Goal: Task Accomplishment & Management: Use online tool/utility

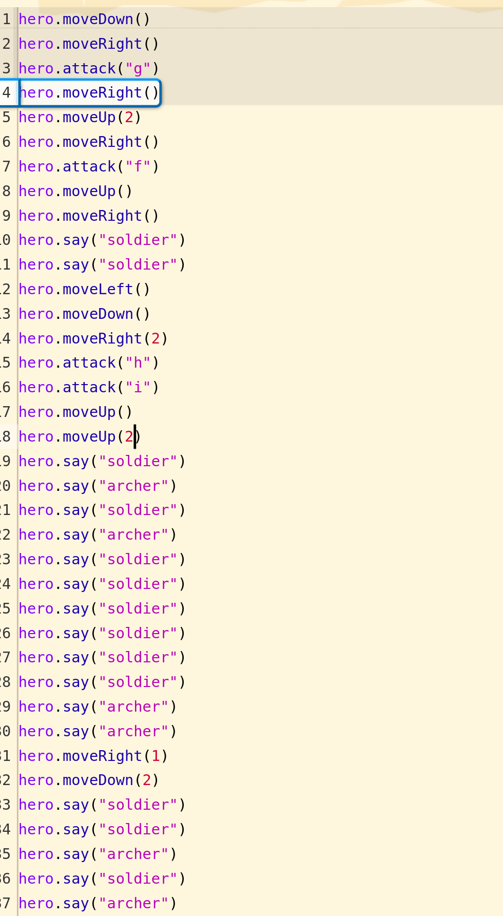
click at [86, 547] on div "hero . moveDown ( ) hero . moveRight ( ) hero . attack ( "g" ) hero . moveRight…" at bounding box center [261, 608] width 451 height 483
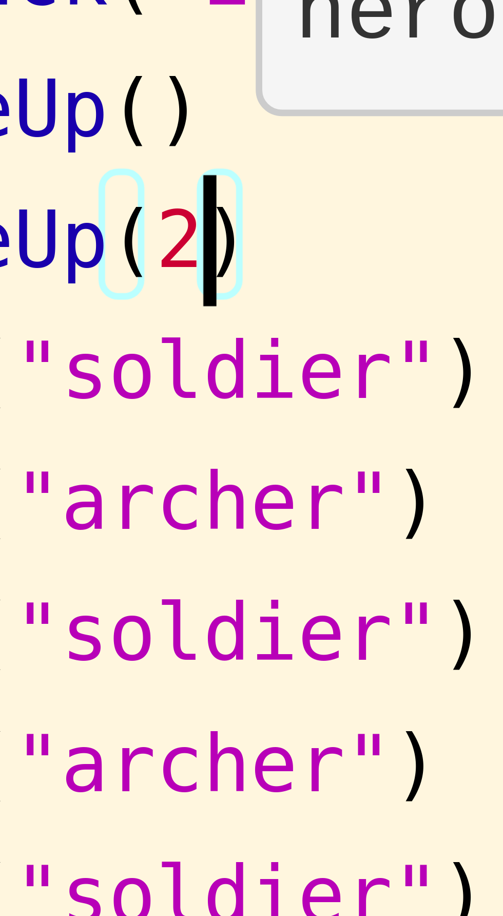
type textarea "hero.moveUp()"
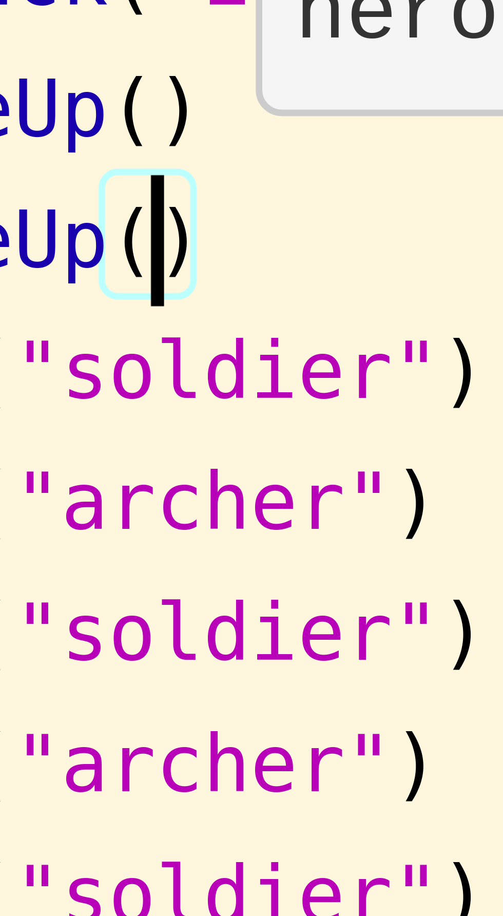
scroll to position [5, 3]
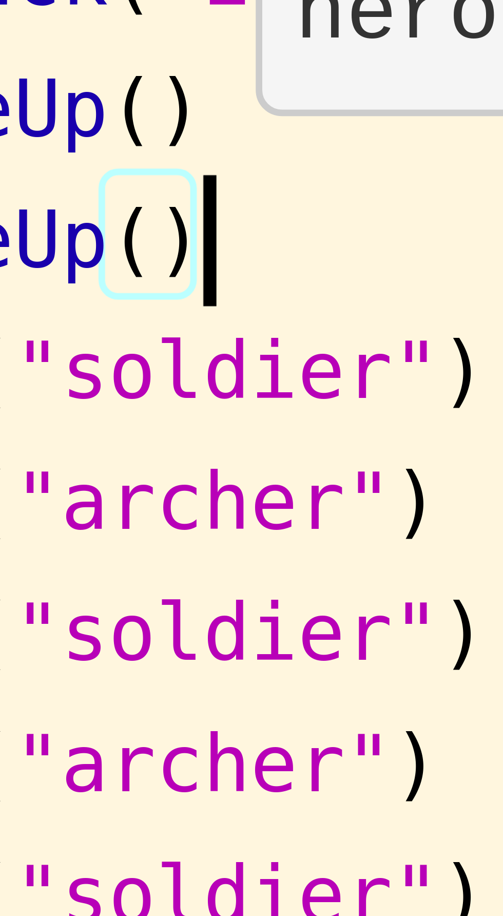
click at [100, 546] on div "hero . moveDown ( ) hero . moveRight ( ) hero . attack ( "g" ) hero . moveRight…" at bounding box center [261, 608] width 451 height 483
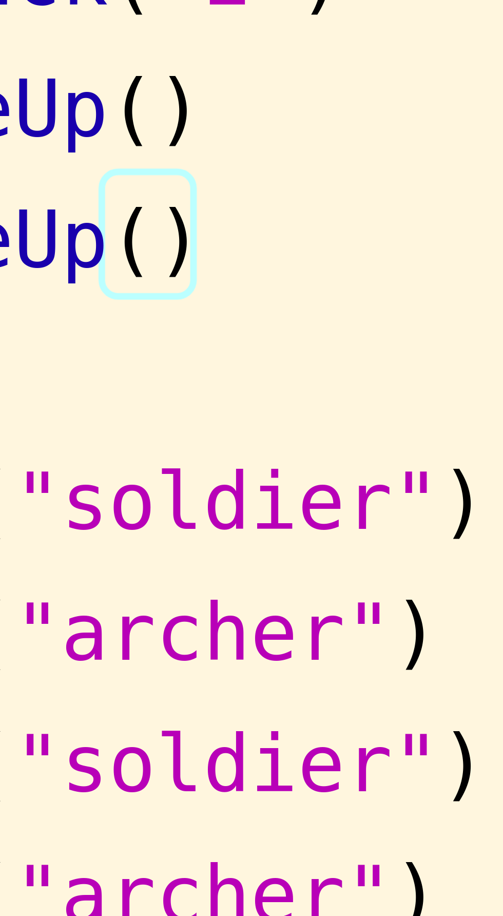
scroll to position [5, 0]
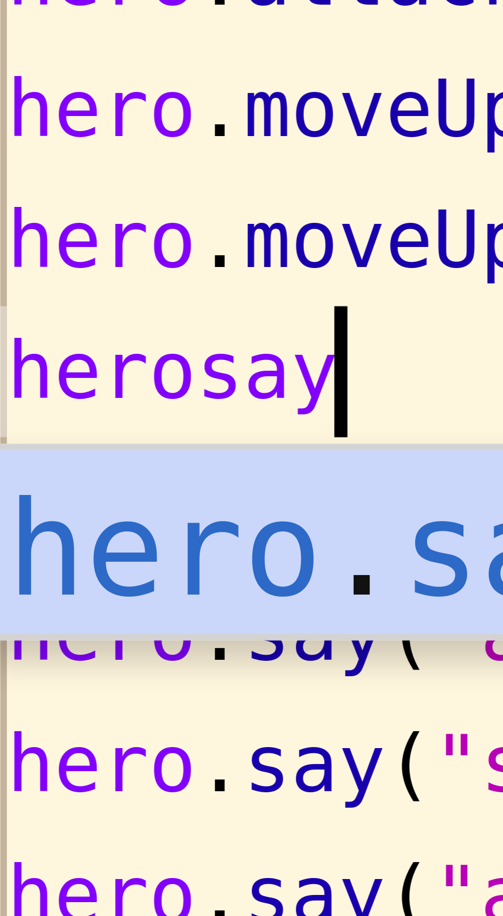
click at [68, 564] on div "hero . say pressiona enter" at bounding box center [133, 586] width 195 height 46
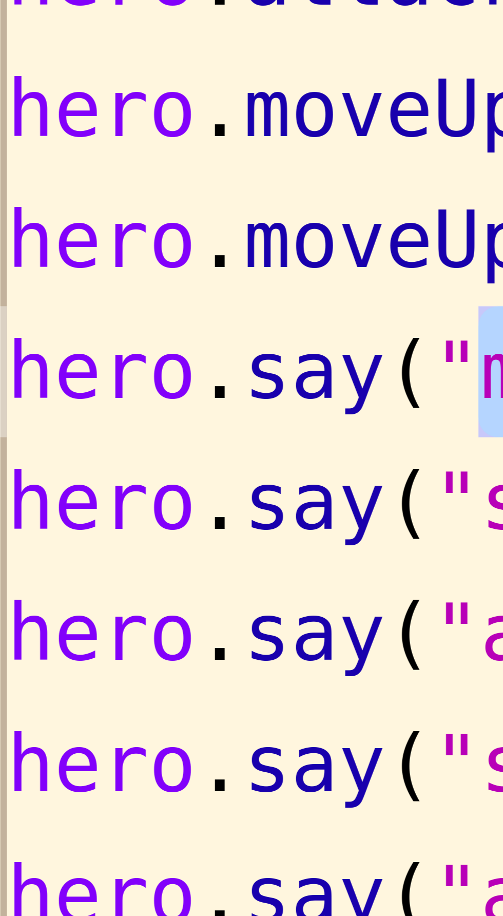
scroll to position [5, 5]
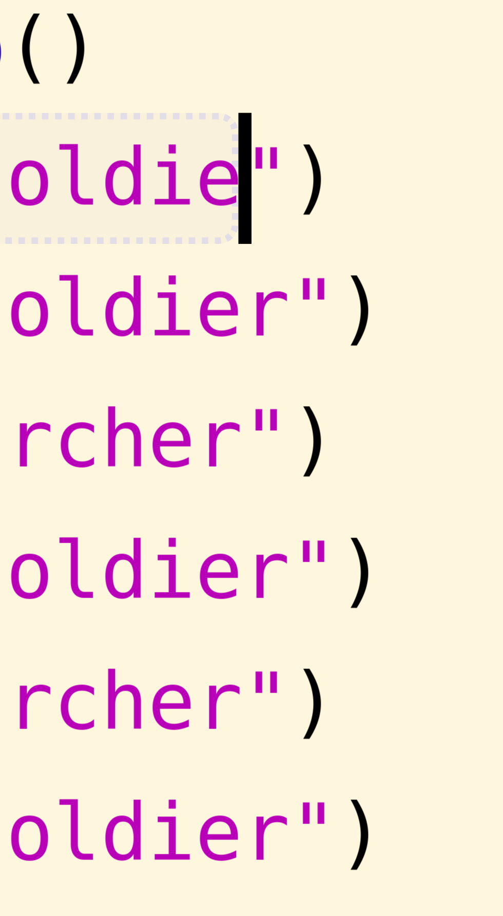
type textarea "hero.say("soldier")"
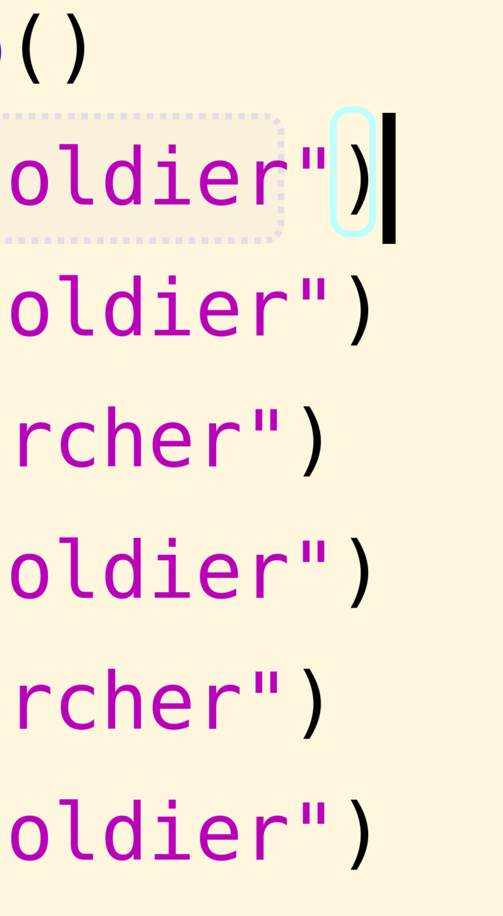
click at [112, 559] on div "hero . moveDown ( ) hero . moveRight ( ) hero . attack ( "g" ) hero . moveRight…" at bounding box center [261, 608] width 451 height 483
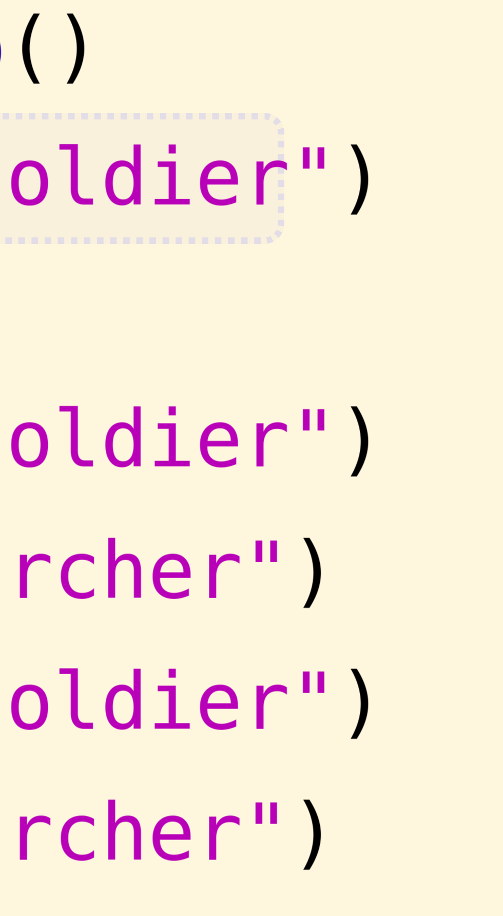
scroll to position [5, 0]
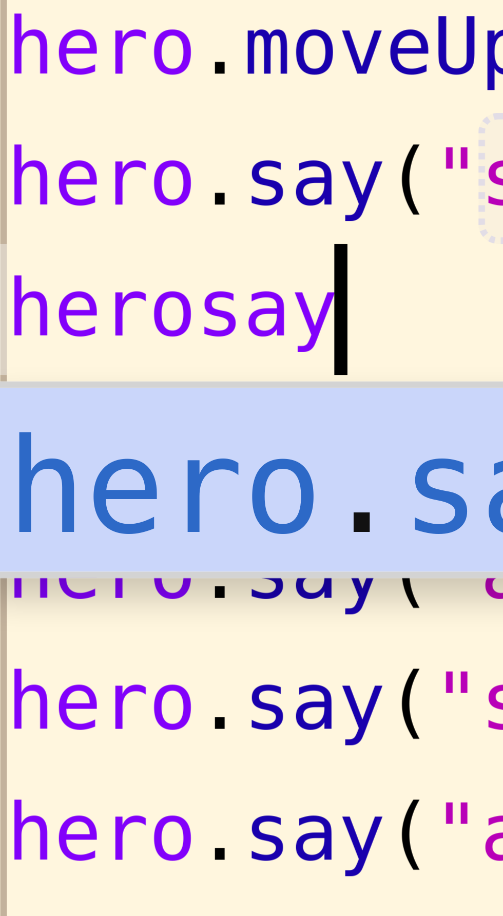
click at [67, 577] on div "hero . say pressiona enter" at bounding box center [133, 597] width 195 height 46
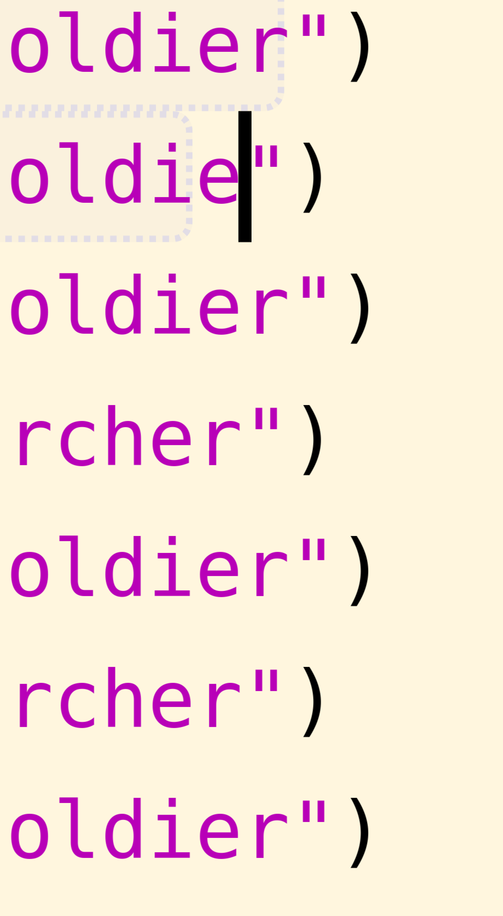
type textarea "hero.say("soldier")"
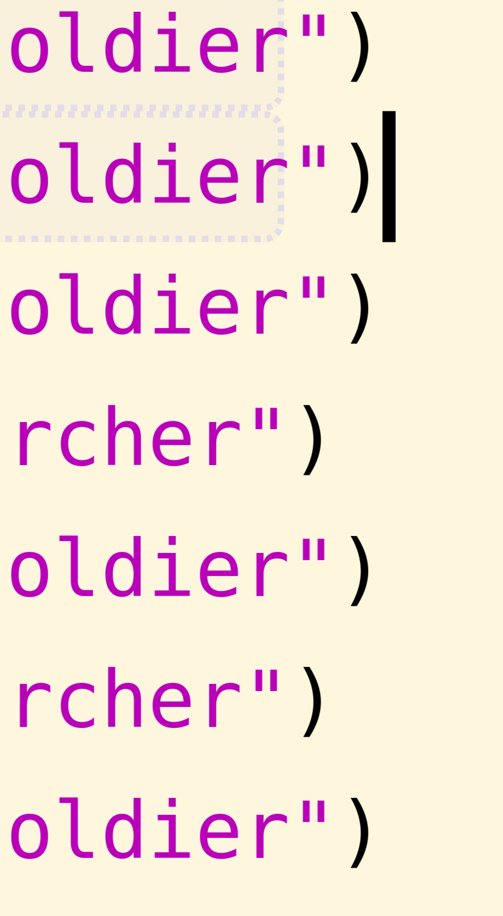
click at [114, 569] on div "hero . moveDown ( ) hero . moveRight ( ) hero . attack ( "g" ) hero . moveRight…" at bounding box center [261, 608] width 451 height 483
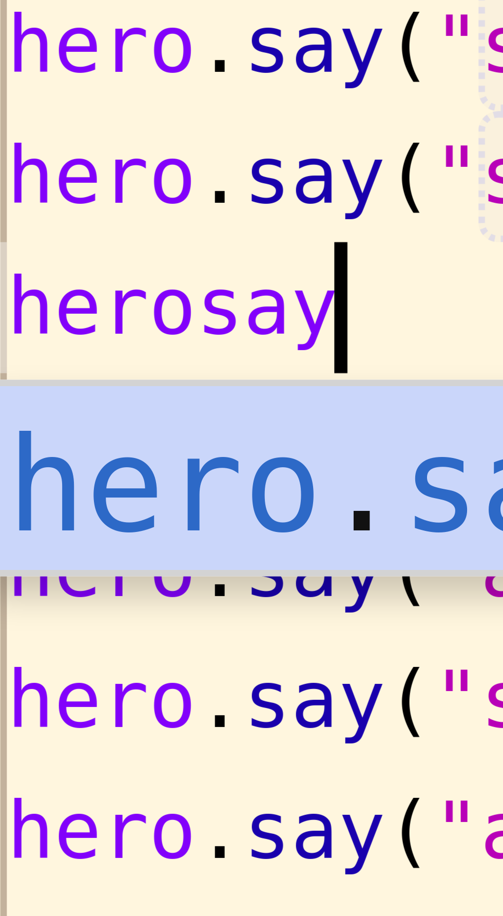
click at [68, 589] on div "hero . say pressiona enter" at bounding box center [133, 607] width 195 height 46
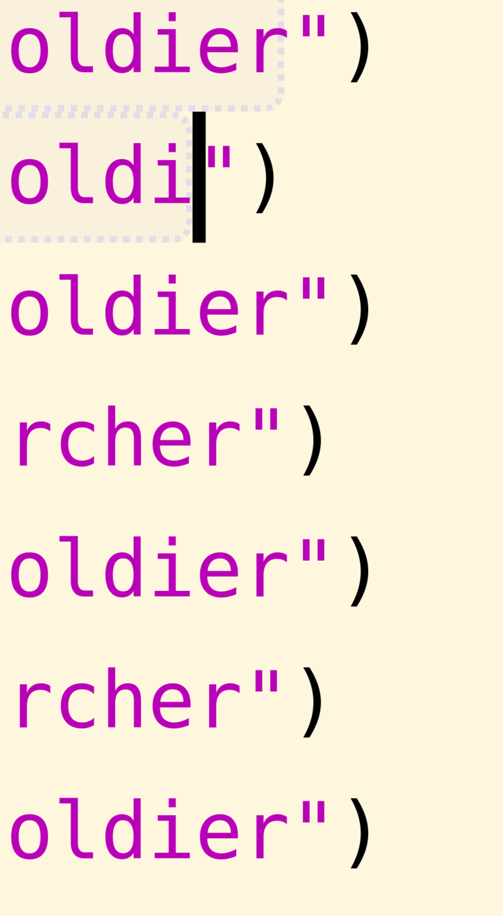
type textarea "hero.say("soldier")"
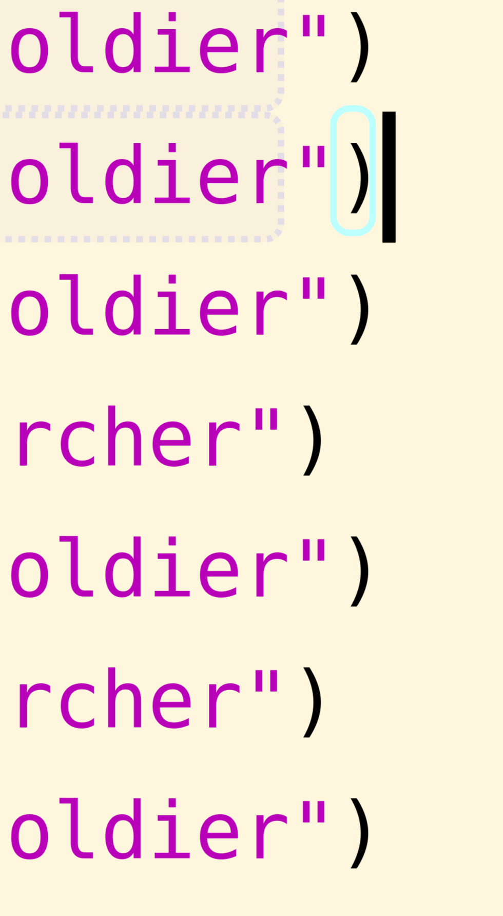
click at [115, 579] on div "hero . moveDown ( ) hero . moveRight ( ) hero . attack ( "g" ) hero . moveRight…" at bounding box center [261, 608] width 451 height 483
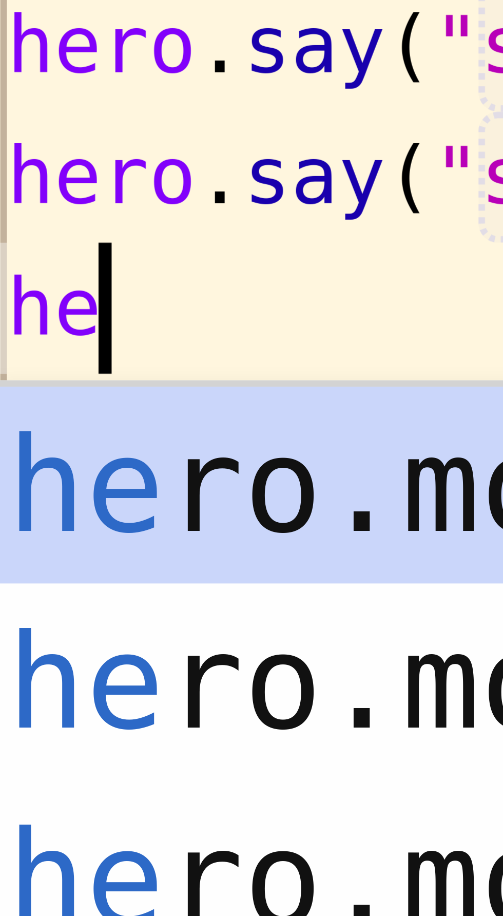
type textarea "hero"
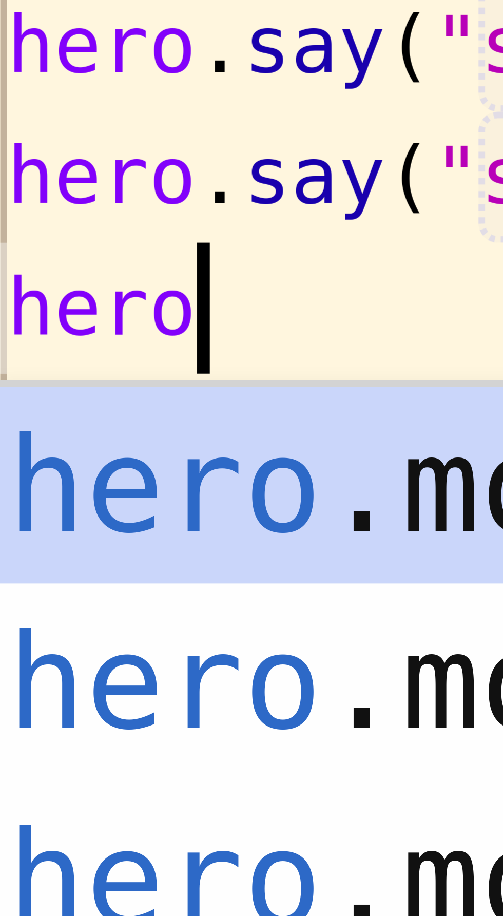
click at [70, 598] on div "hero .moveUp pressiona enter hero .moveDown pressiona enter hero .moveLeft pres…" at bounding box center [133, 671] width 195 height 154
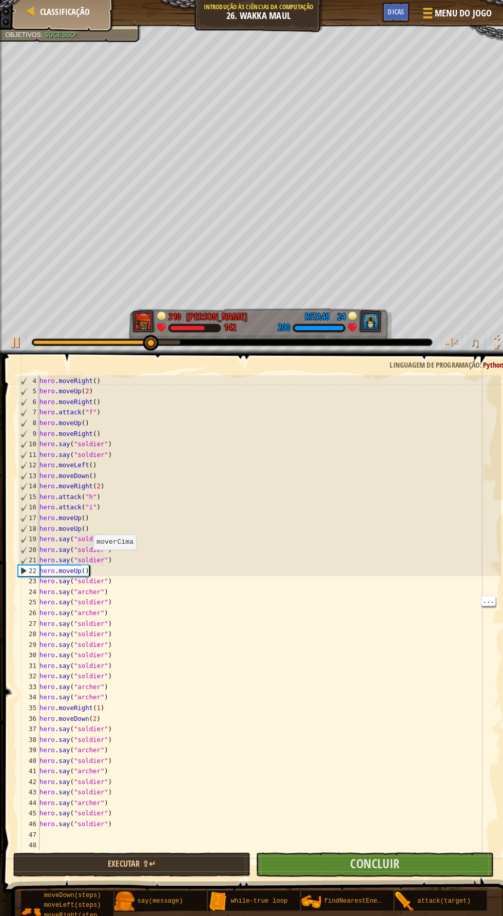
scroll to position [31, 0]
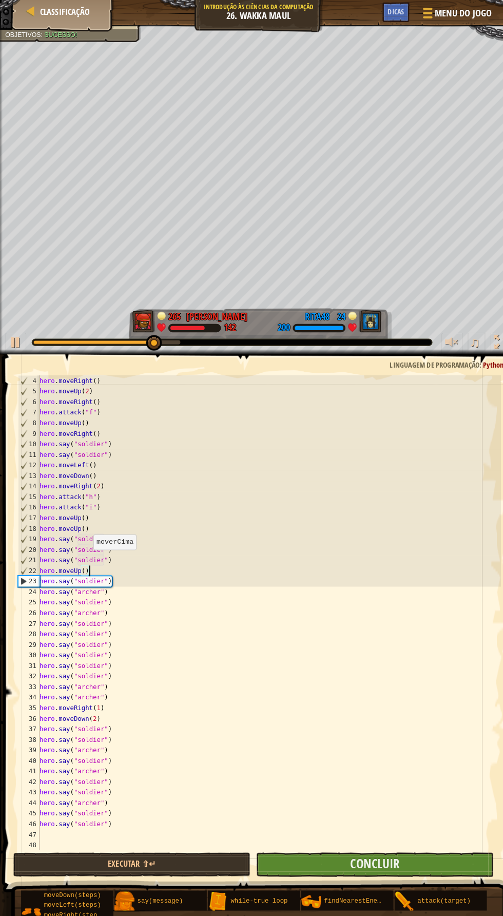
type textarea "hero.moveUp()"
click at [375, 832] on button "Concluir" at bounding box center [365, 843] width 232 height 24
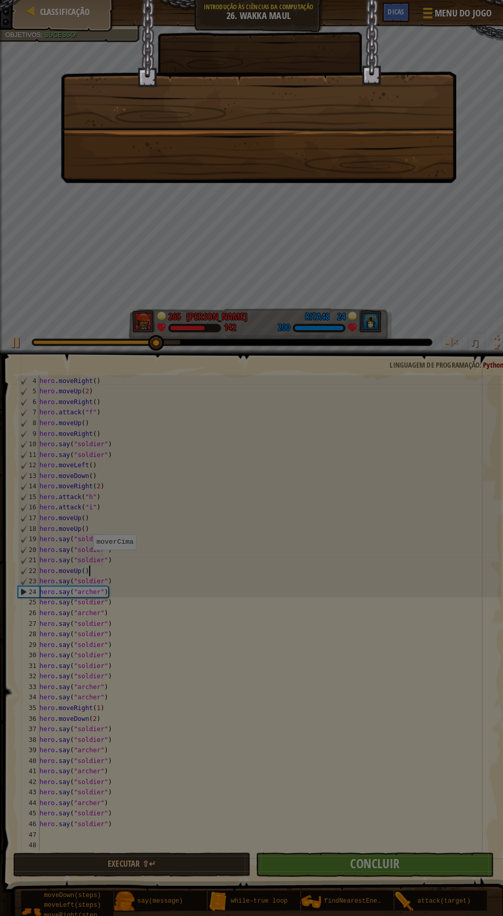
scroll to position [5, 3]
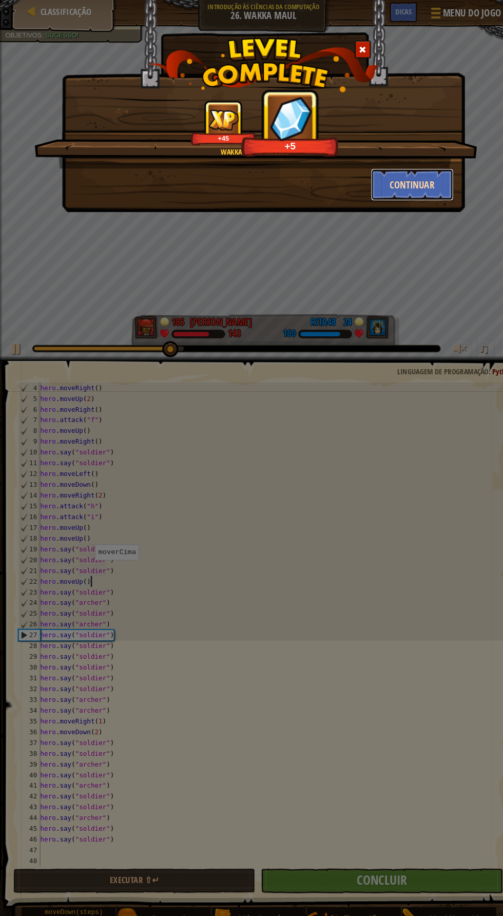
click at [423, 177] on button "Continuar" at bounding box center [394, 178] width 80 height 31
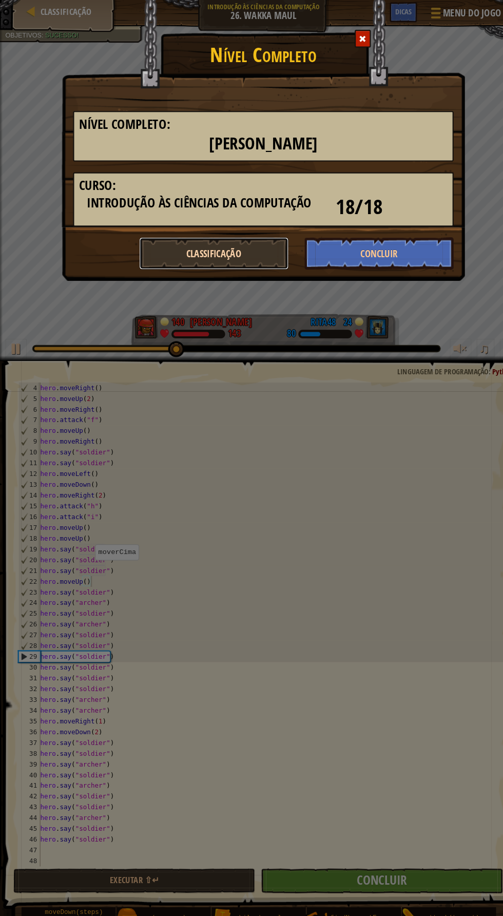
click at [238, 240] on button "Classificação" at bounding box center [204, 243] width 143 height 31
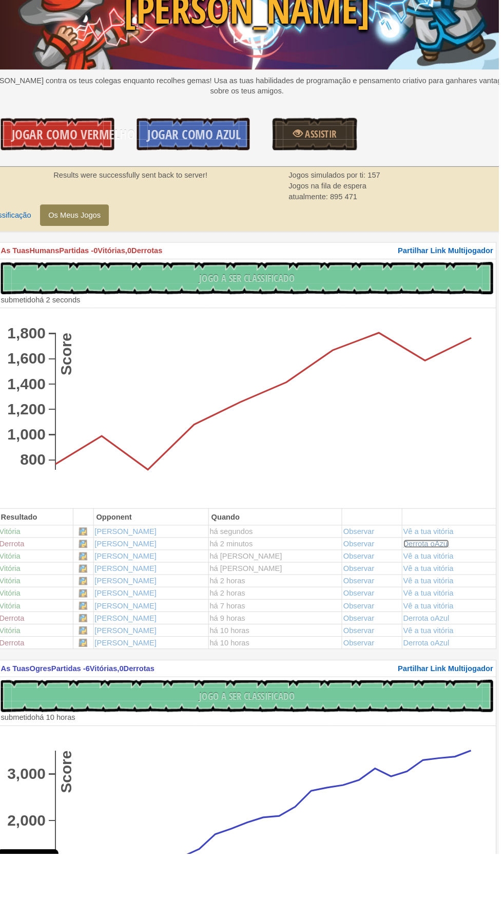
click at [441, 619] on link "Derrota o Azul" at bounding box center [434, 620] width 44 height 8
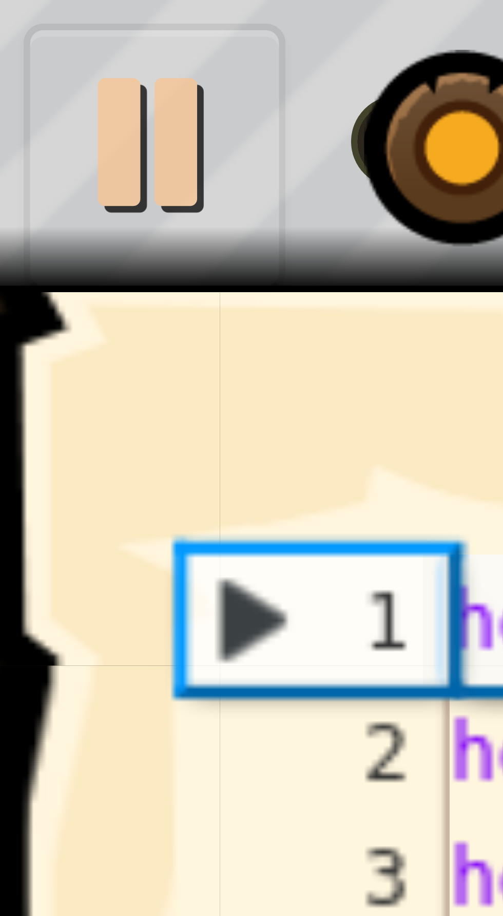
scroll to position [5, 0]
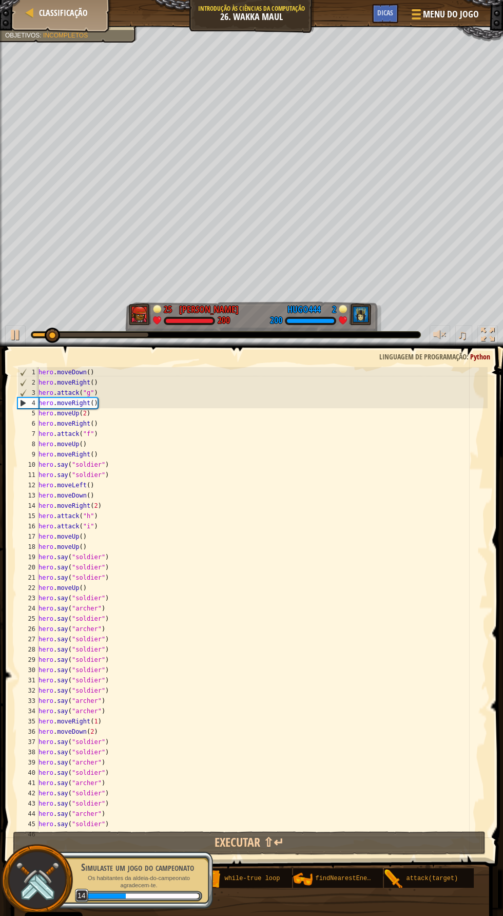
click at [114, 326] on div "♫" at bounding box center [251, 332] width 503 height 31
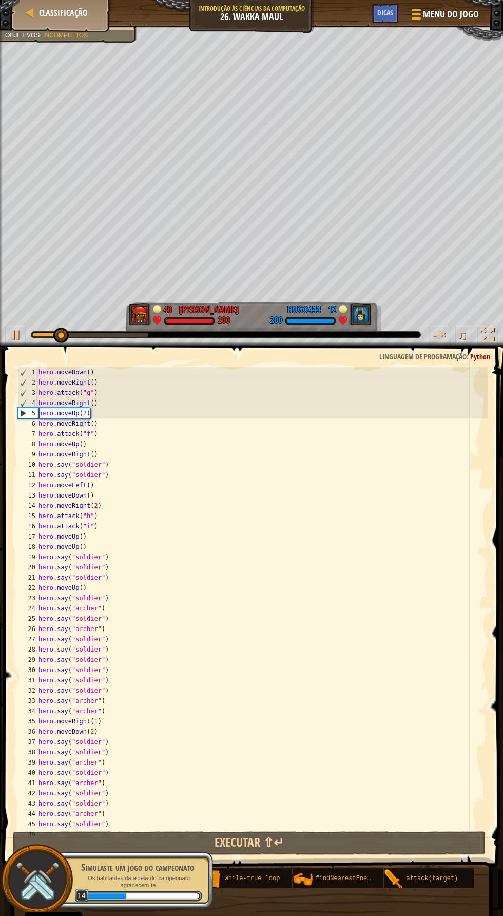
click at [126, 334] on div at bounding box center [90, 335] width 116 height 4
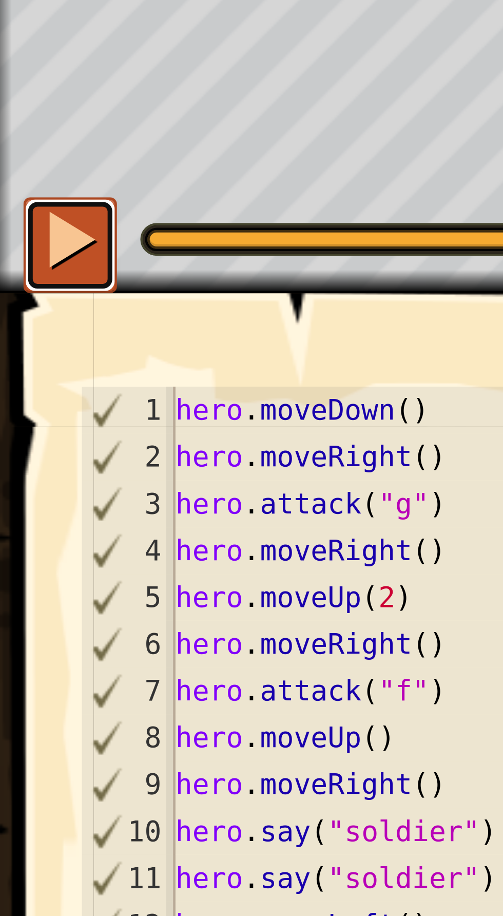
click at [15, 335] on div at bounding box center [15, 334] width 13 height 13
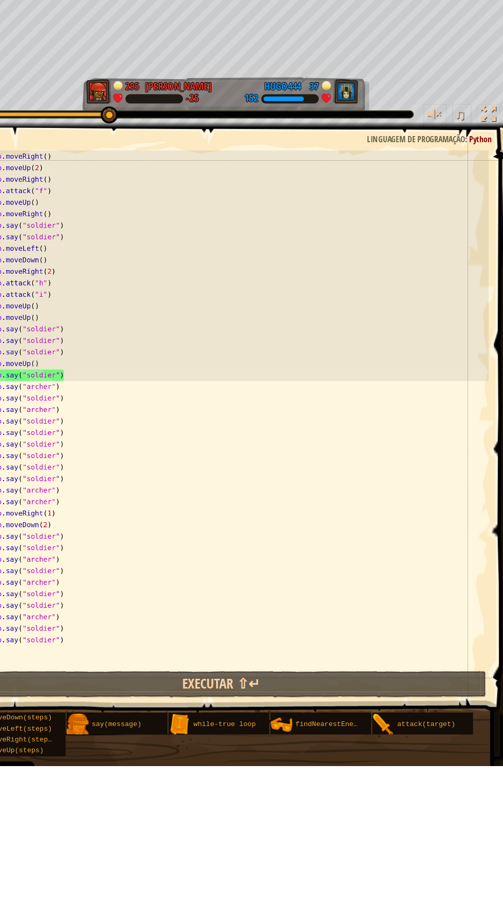
scroll to position [0, 0]
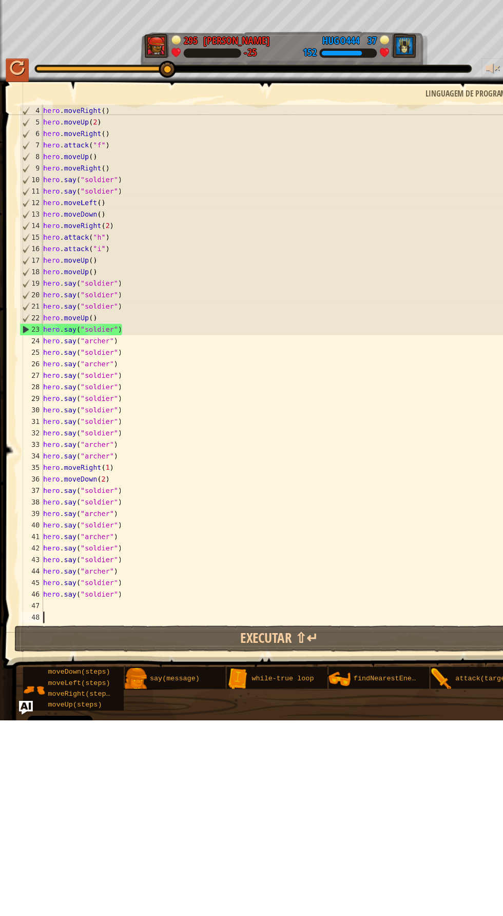
type textarea "hero.moveUp()"
click at [131, 552] on div "hero . moveRight ( ) hero . moveUp ( 2 ) hero . moveRight ( ) hero . attack ( "…" at bounding box center [261, 608] width 451 height 483
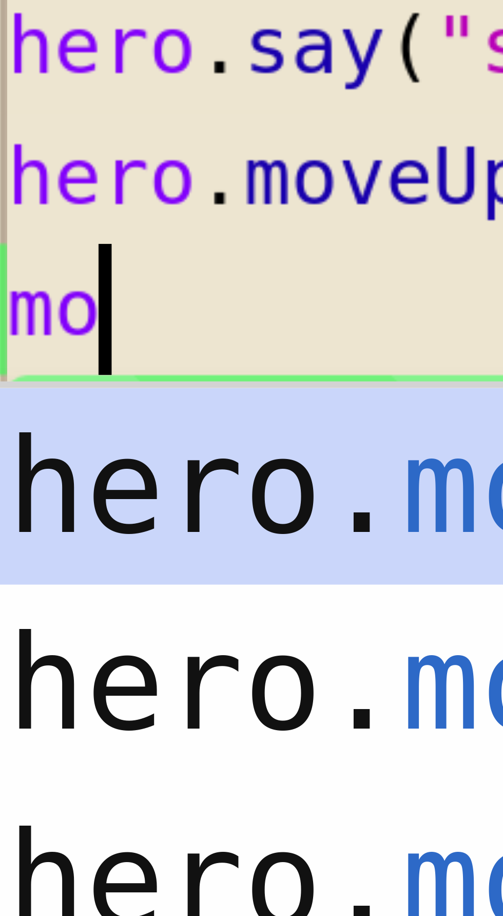
scroll to position [5, 0]
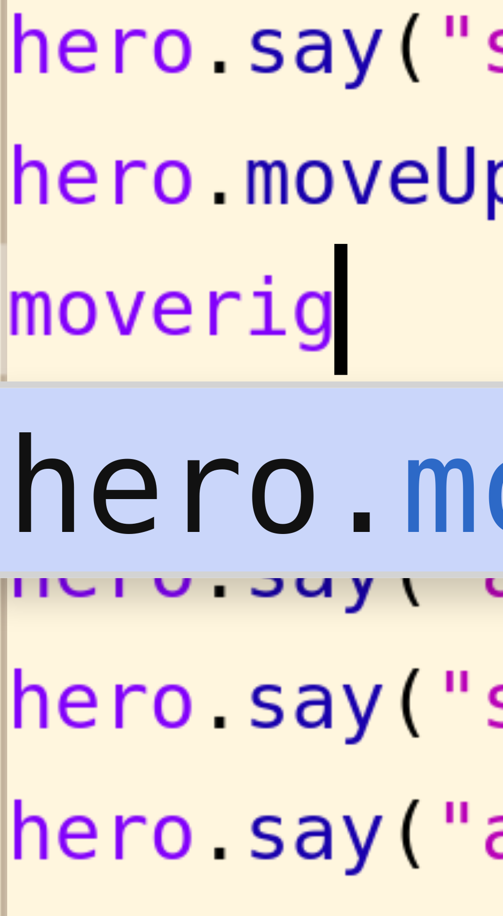
type textarea "moveright"
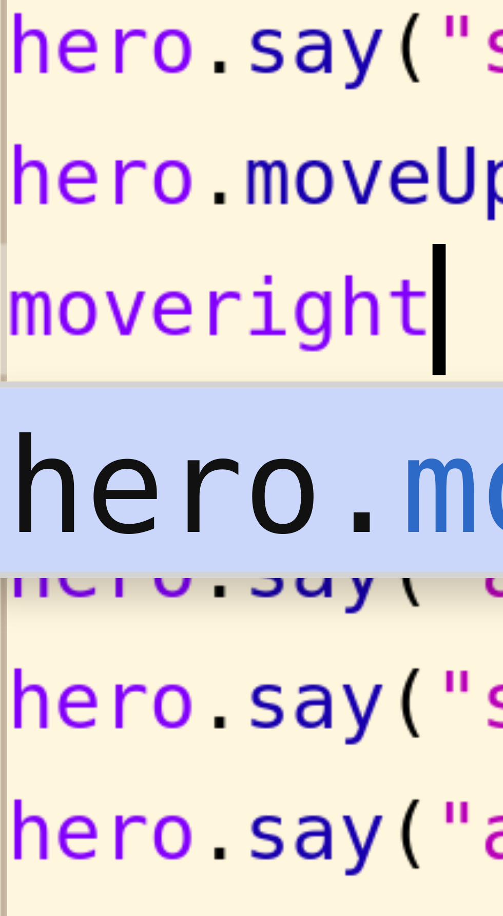
scroll to position [5, 2]
click at [70, 577] on div "hero. moveRight pressiona enter" at bounding box center [133, 597] width 195 height 46
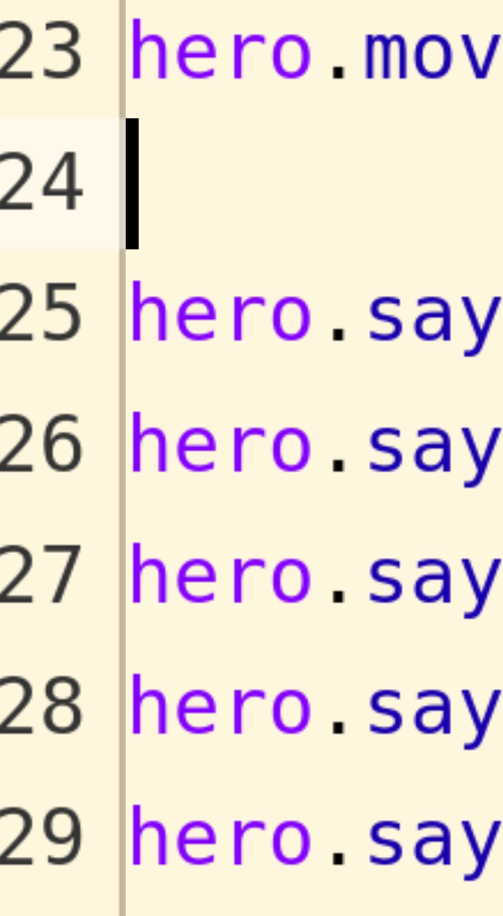
scroll to position [25, 0]
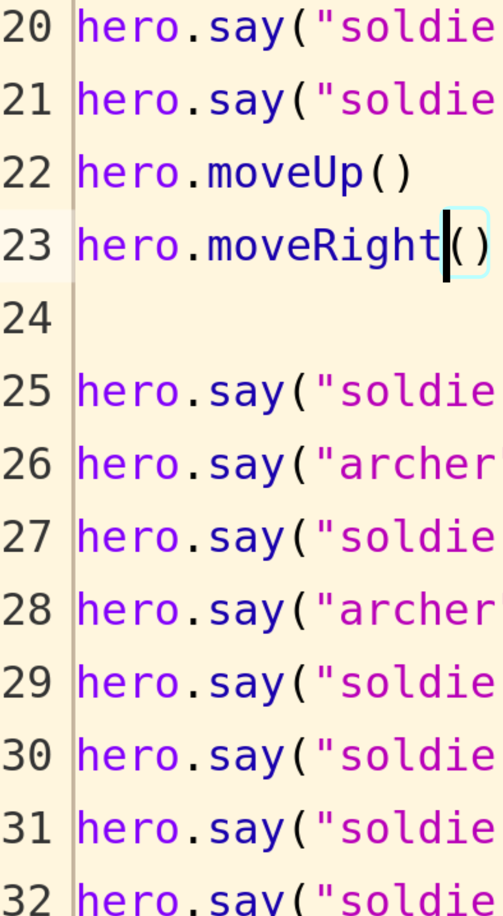
click at [91, 572] on div "hero . attack ( "g" ) hero . moveRight ( ) hero . moveUp ( 2 ) hero . moveRight…" at bounding box center [261, 603] width 451 height 483
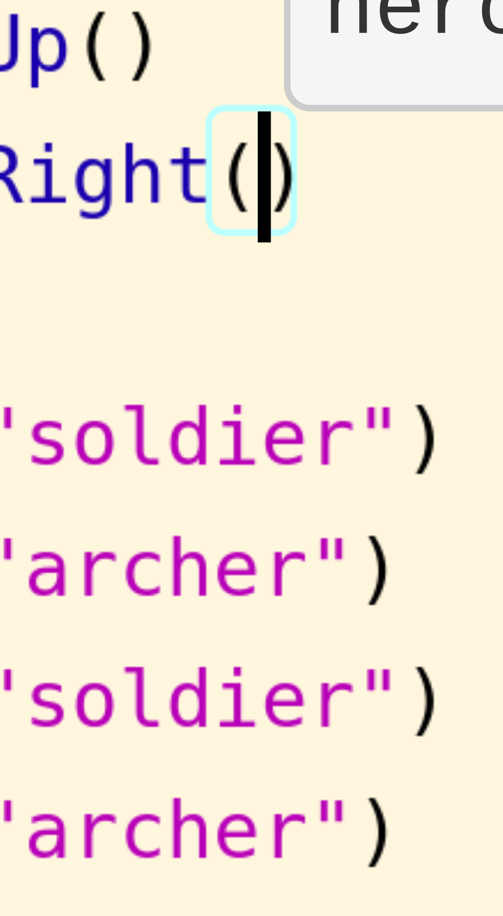
click at [93, 574] on div "hero . attack ( "g" ) hero . moveRight ( ) hero . moveUp ( 2 ) hero . moveRight…" at bounding box center [261, 603] width 451 height 483
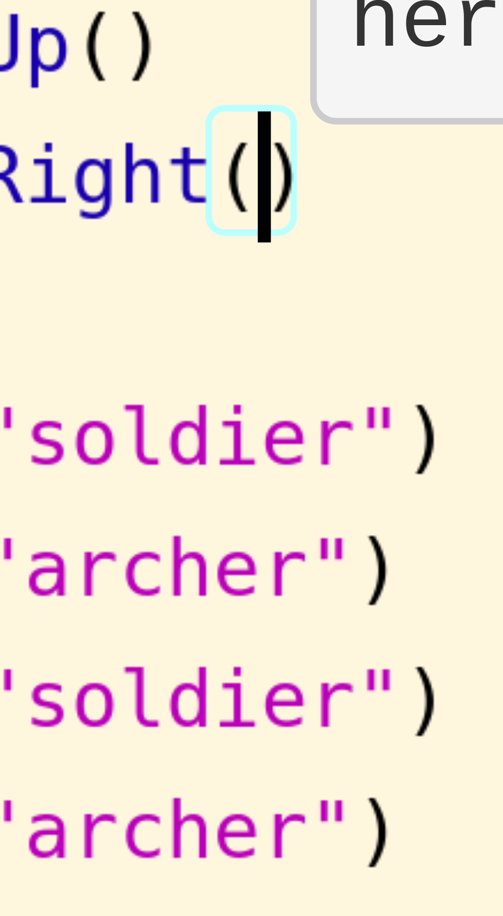
type textarea "hero.moveRight(2)"
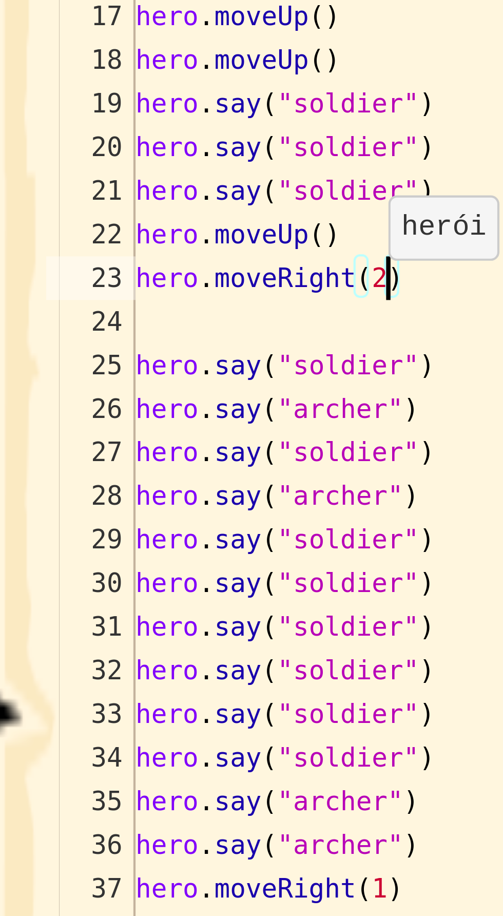
scroll to position [5, 0]
click at [83, 581] on div "hero . attack ( "g" ) hero . moveRight ( ) hero . moveUp ( 2 ) hero . moveRight…" at bounding box center [261, 603] width 451 height 483
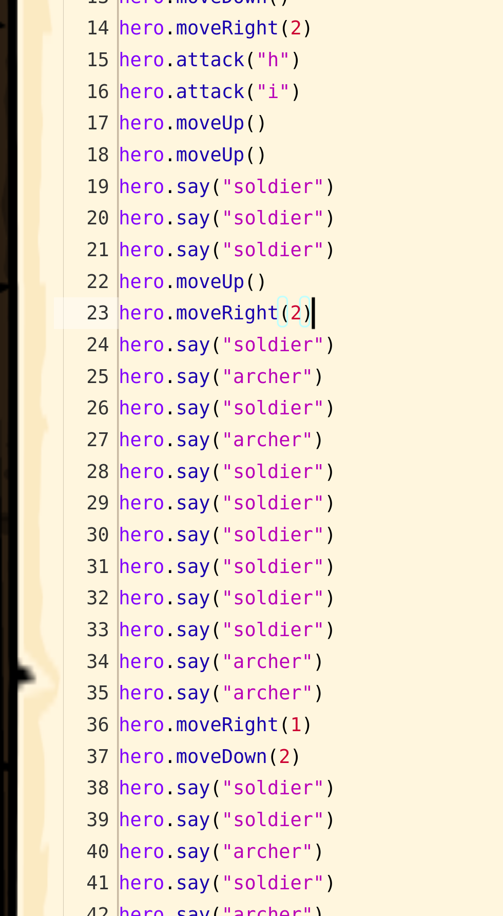
scroll to position [41, 0]
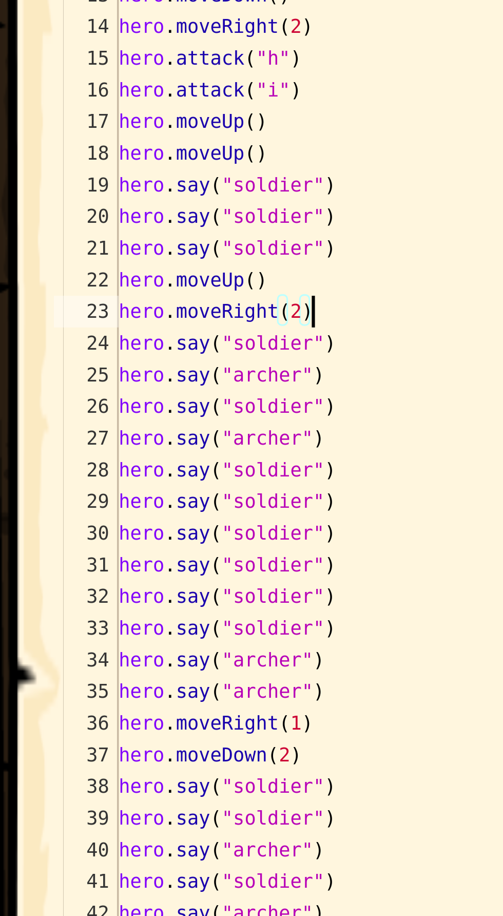
type textarea "hero.moveRight(1)"
click at [100, 692] on div "hero . moveUp ( 2 ) hero . moveRight ( ) hero . attack ( "f" ) hero . moveUp ( …" at bounding box center [261, 608] width 451 height 483
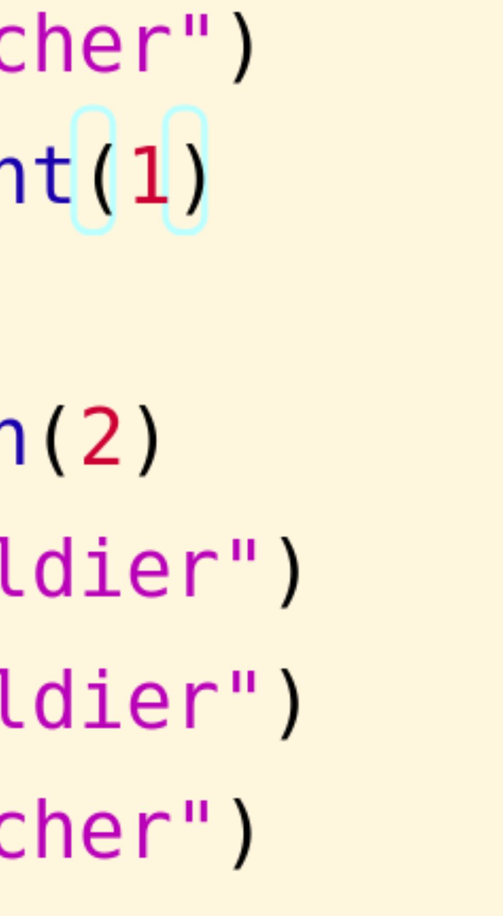
scroll to position [5, 0]
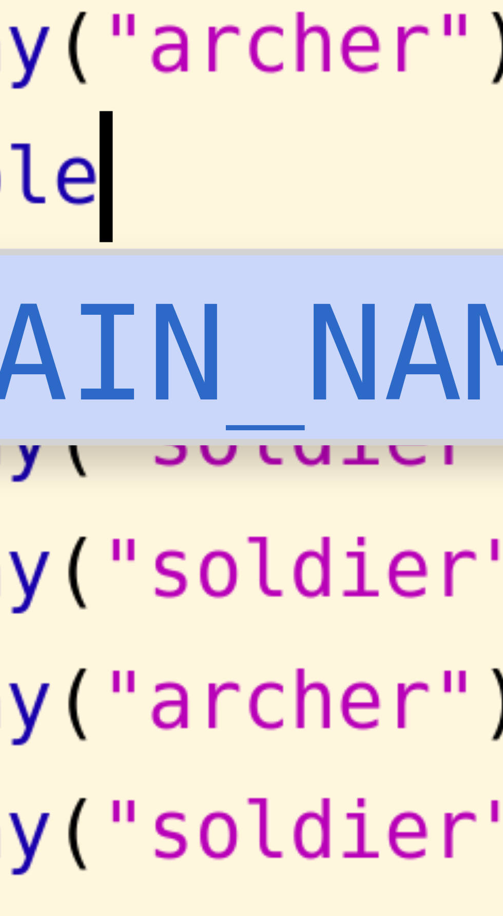
type textarea "hero.molef"
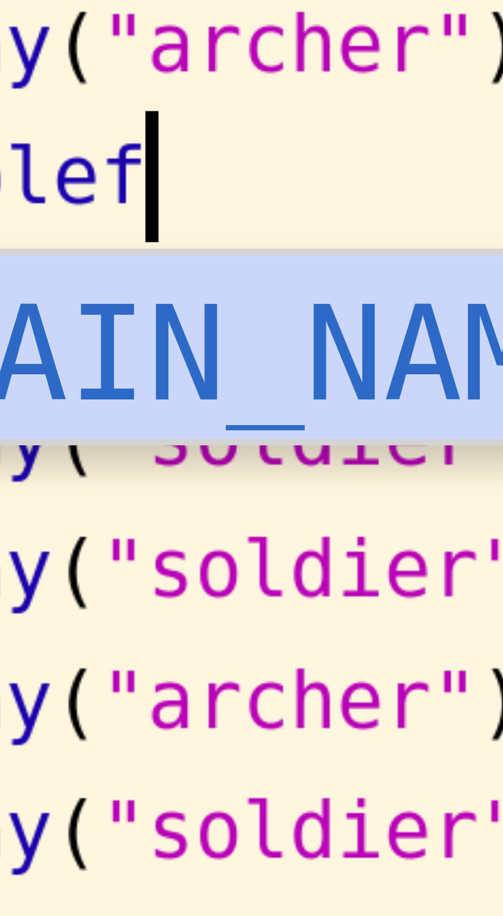
click at [94, 704] on div "[DOMAIN_NAME] ve Lef t pressiona enter" at bounding box center [133, 720] width 195 height 46
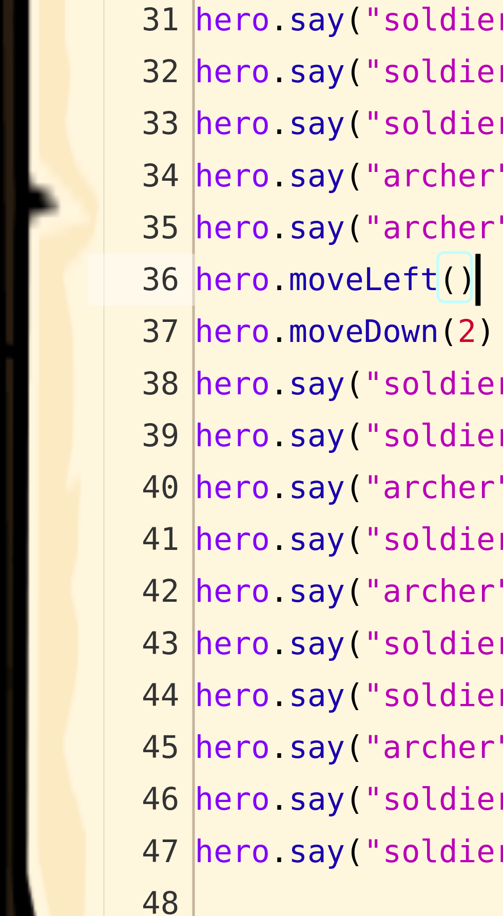
scroll to position [0, 0]
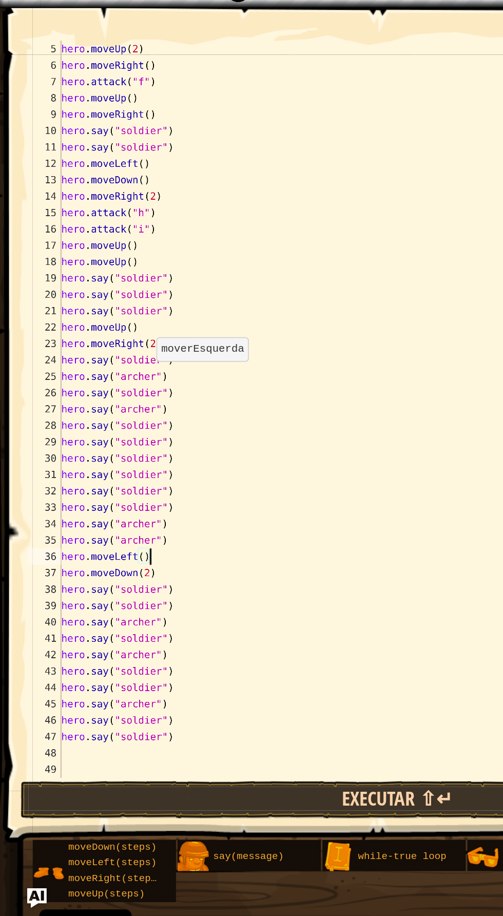
type textarea "hero.moveLeft()"
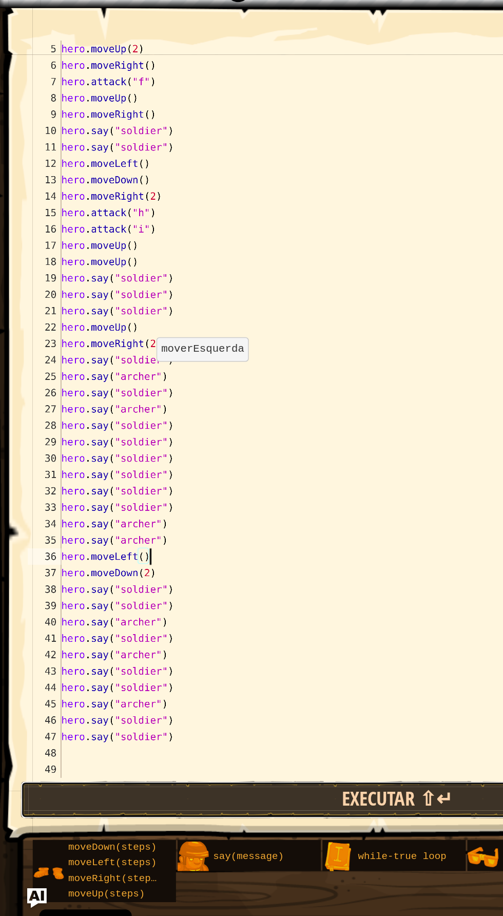
click at [69, 847] on button "Executar ⇧↵" at bounding box center [249, 843] width 473 height 24
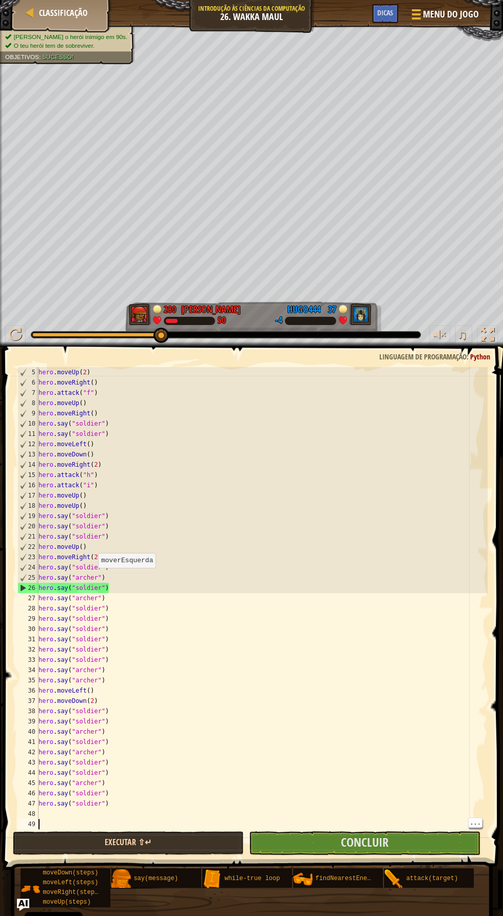
scroll to position [5, 0]
click at [378, 825] on div "hero . moveUp ( 2 ) hero . moveRight ( ) hero . attack ( "f" ) hero . moveUp ( …" at bounding box center [261, 608] width 451 height 483
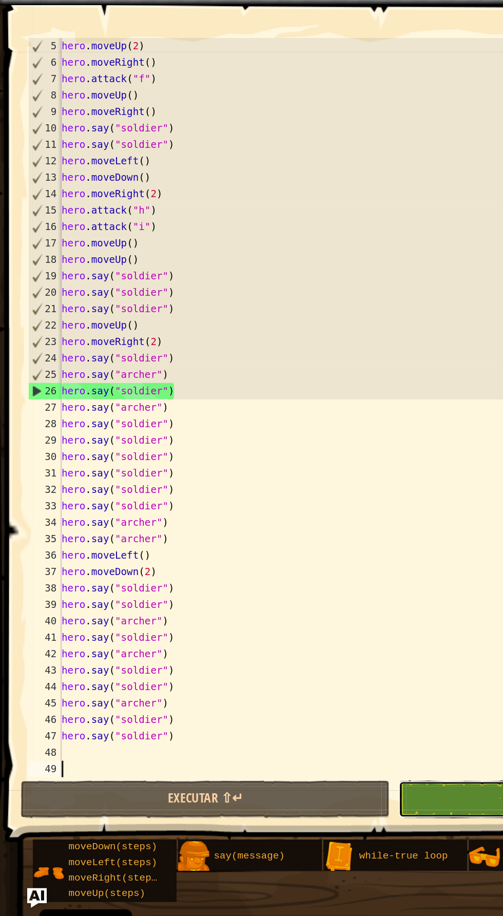
click at [268, 848] on button "Concluir" at bounding box center [365, 843] width 232 height 24
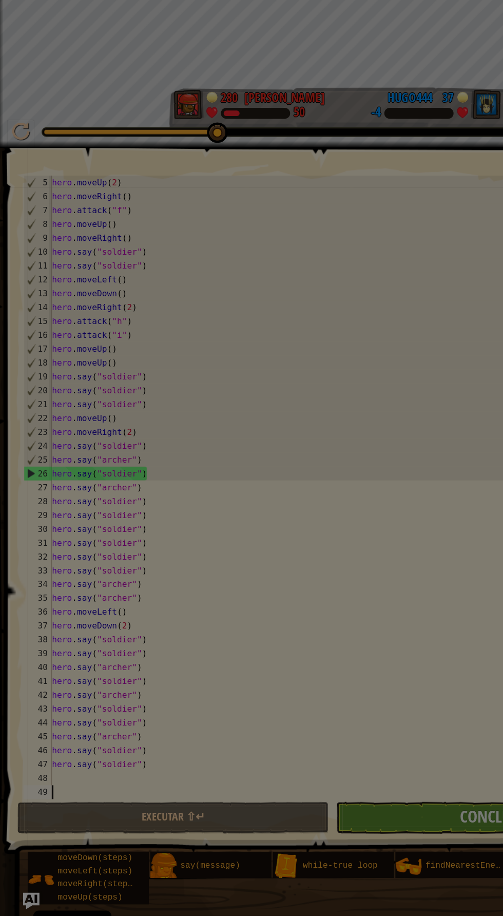
scroll to position [0, 0]
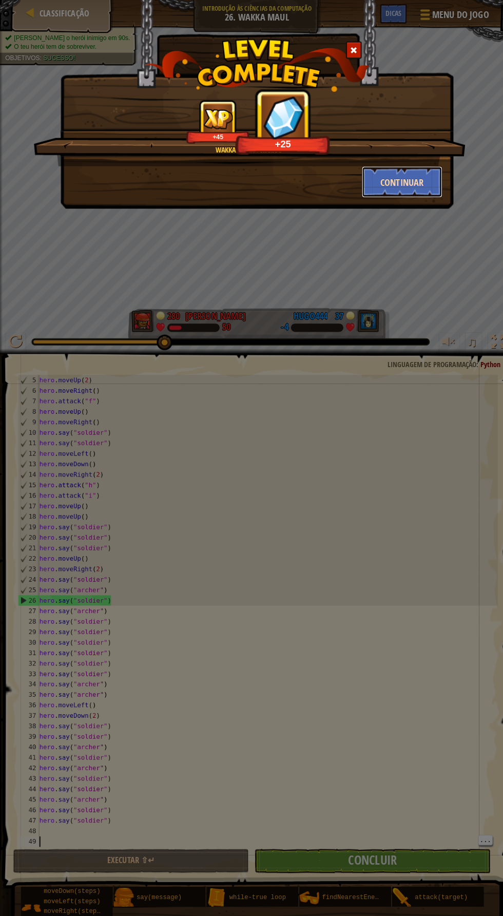
click at [419, 179] on button "Continuar" at bounding box center [394, 178] width 80 height 31
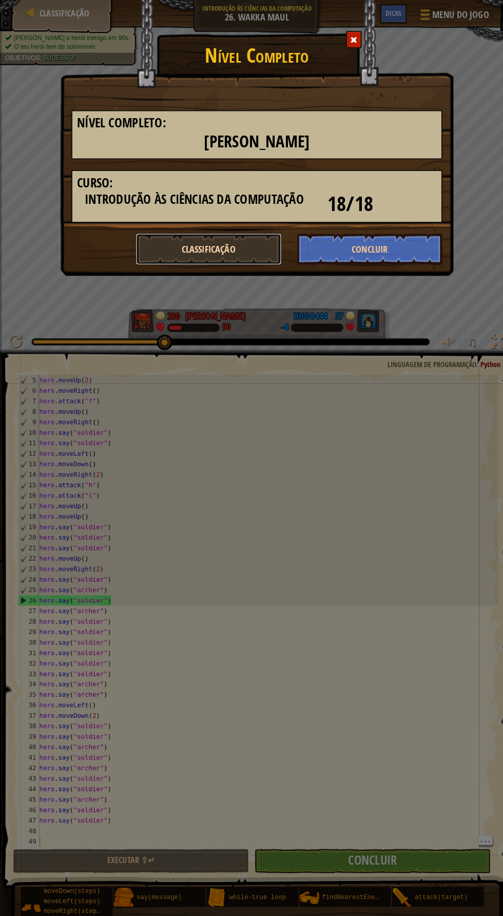
click at [239, 248] on button "Classificação" at bounding box center [204, 243] width 143 height 31
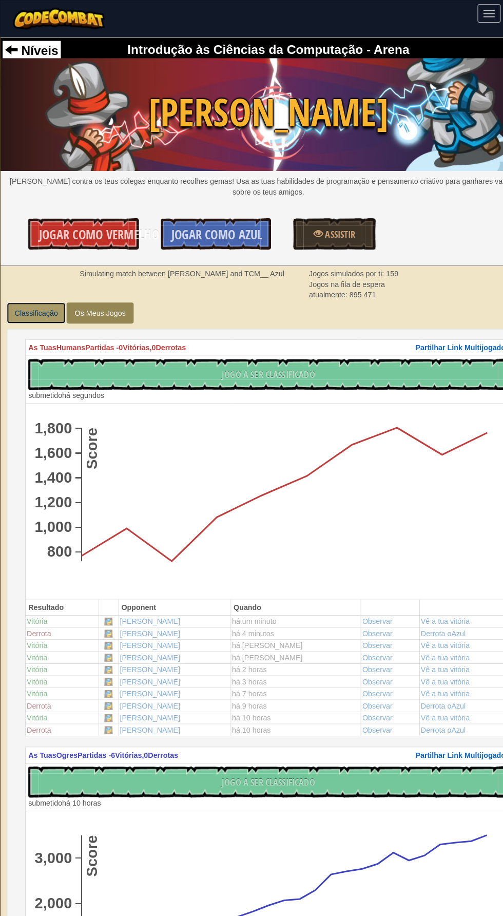
click at [33, 313] on link "Classificação" at bounding box center [36, 306] width 58 height 21
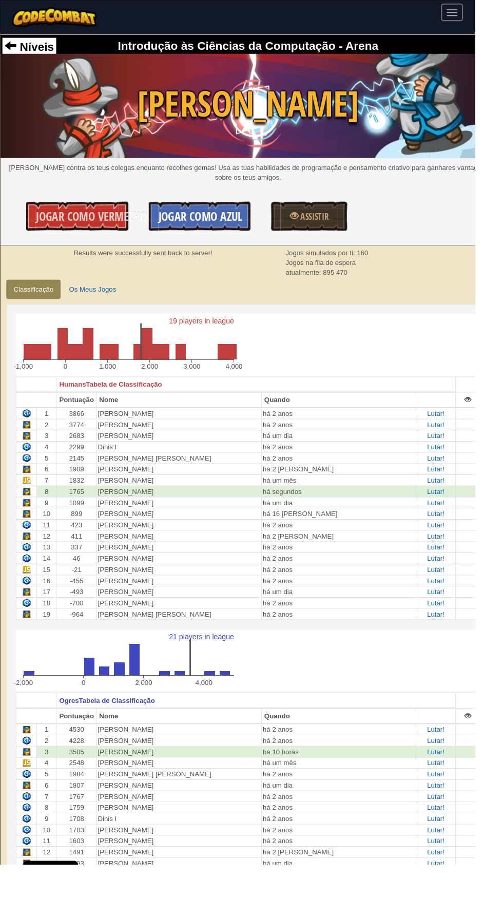
click at [201, 233] on span "Jogar Como Azul" at bounding box center [212, 229] width 89 height 16
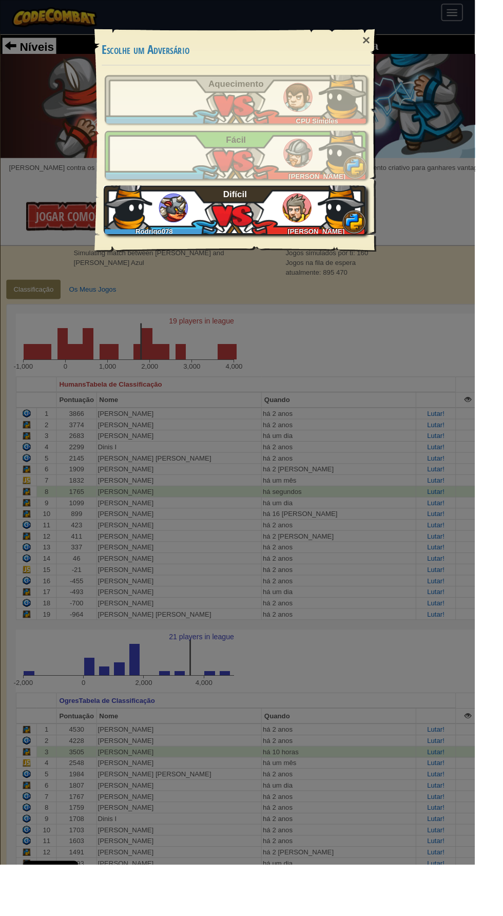
click at [380, 218] on img at bounding box center [362, 217] width 51 height 51
